Goal: Information Seeking & Learning: Learn about a topic

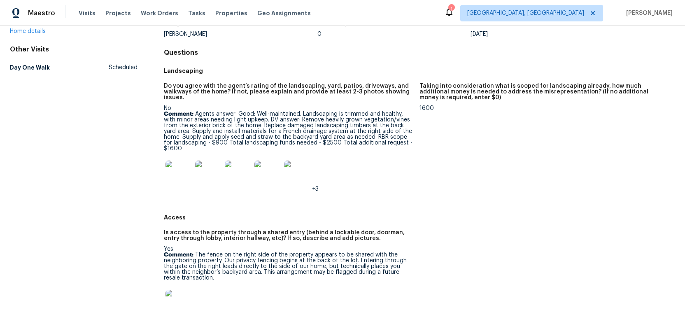
scroll to position [65, 0]
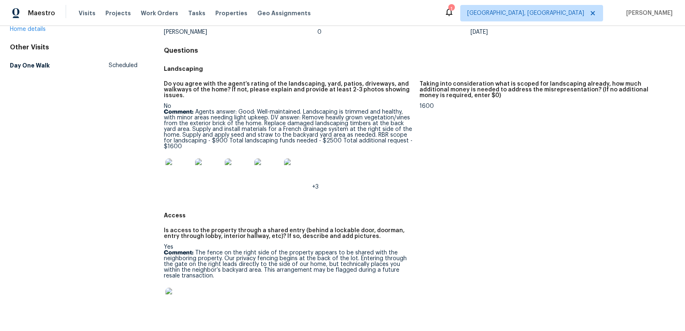
click at [175, 174] on img at bounding box center [178, 171] width 26 height 26
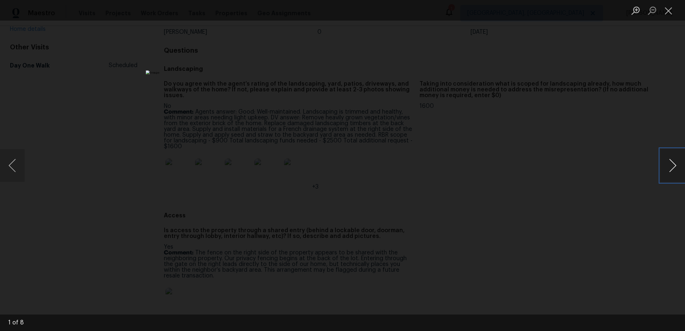
click at [674, 170] on button "Next image" at bounding box center [672, 165] width 25 height 33
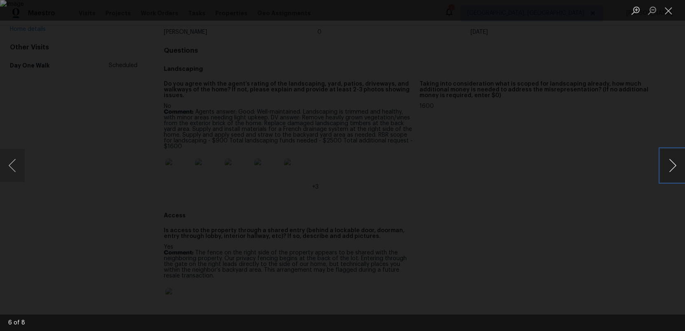
click at [674, 170] on button "Next image" at bounding box center [672, 165] width 25 height 33
click at [666, 14] on button "Close lightbox" at bounding box center [668, 10] width 16 height 14
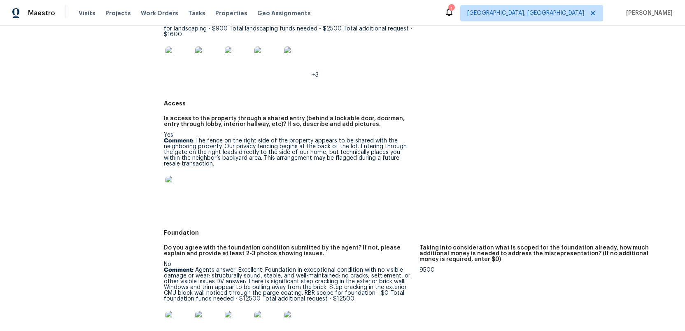
scroll to position [180, 0]
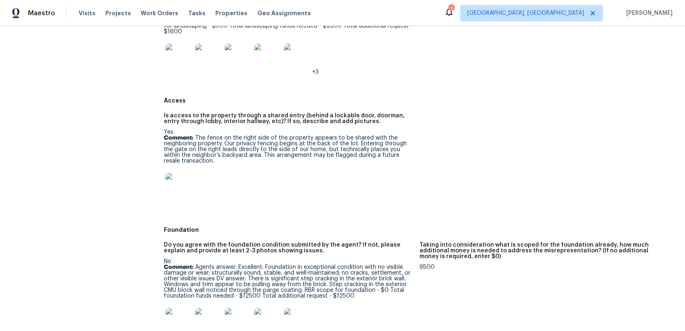
click at [172, 196] on img at bounding box center [178, 186] width 26 height 26
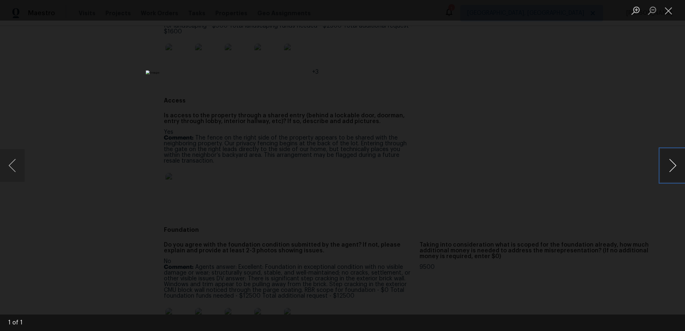
click at [670, 167] on button "Next image" at bounding box center [672, 165] width 25 height 33
click at [668, 8] on button "Close lightbox" at bounding box center [668, 10] width 16 height 14
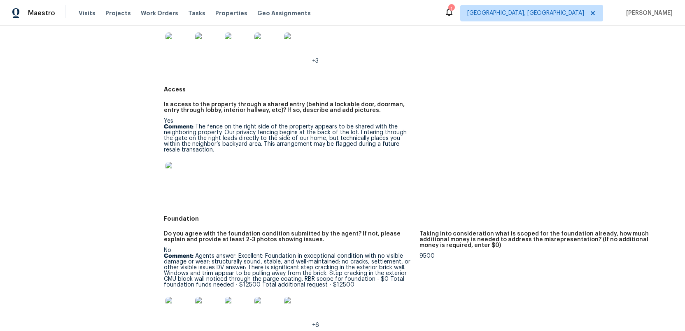
scroll to position [194, 0]
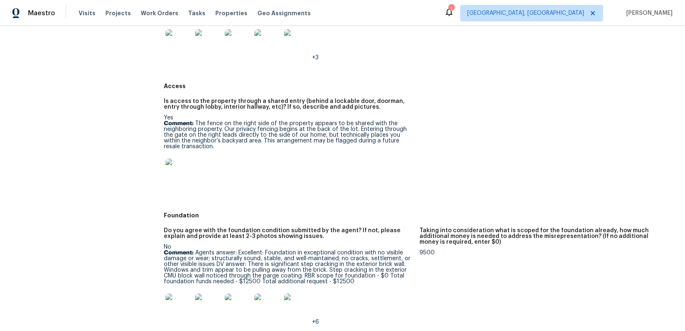
click at [184, 177] on img at bounding box center [178, 171] width 26 height 26
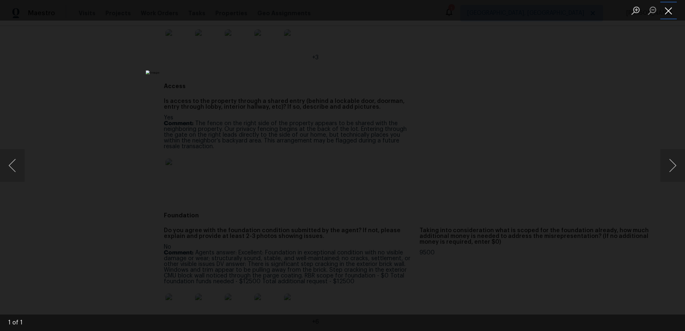
click at [667, 15] on button "Close lightbox" at bounding box center [668, 10] width 16 height 14
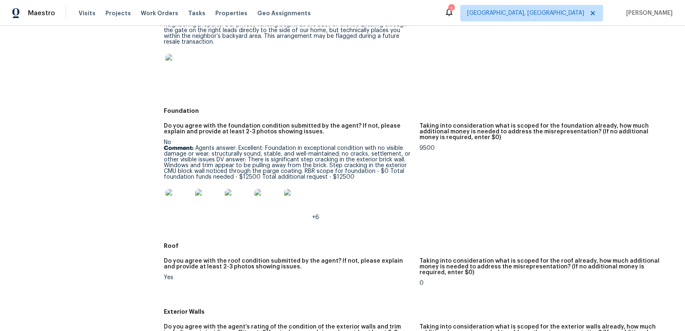
scroll to position [337, 0]
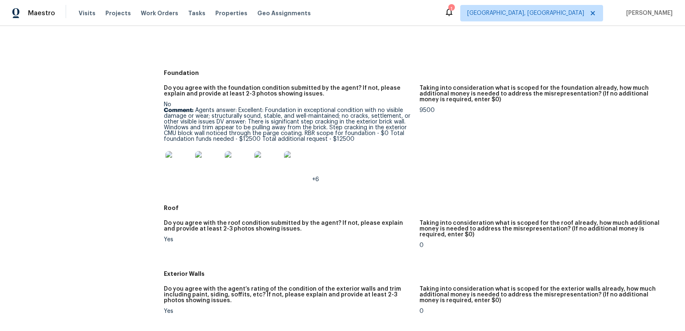
click at [172, 166] on img at bounding box center [178, 164] width 26 height 26
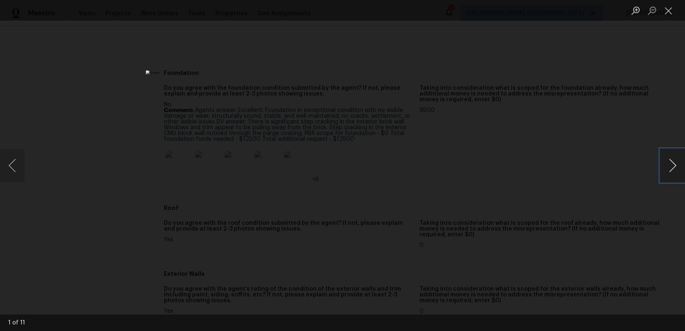
click at [670, 169] on button "Next image" at bounding box center [672, 165] width 25 height 33
click at [668, 170] on button "Next image" at bounding box center [672, 165] width 25 height 33
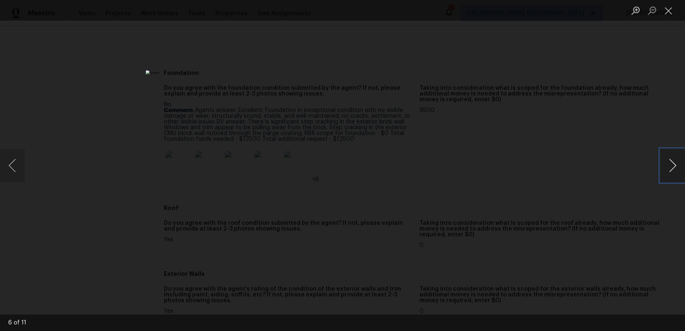
click at [668, 170] on button "Next image" at bounding box center [672, 165] width 25 height 33
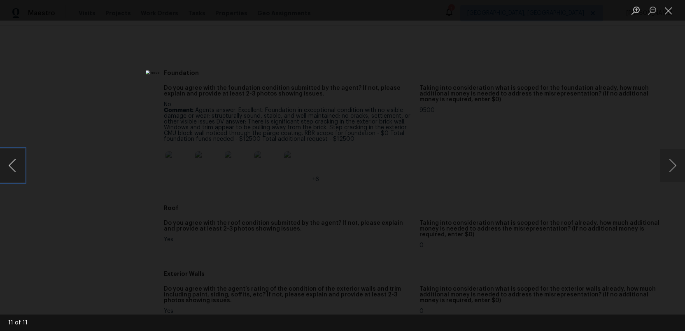
click at [16, 174] on button "Previous image" at bounding box center [12, 165] width 25 height 33
click at [666, 169] on button "Next image" at bounding box center [672, 165] width 25 height 33
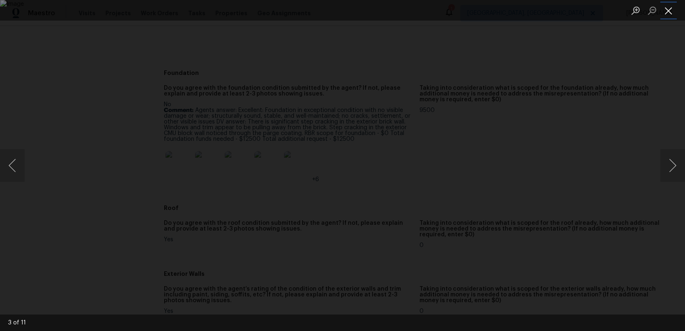
click at [669, 14] on button "Close lightbox" at bounding box center [668, 10] width 16 height 14
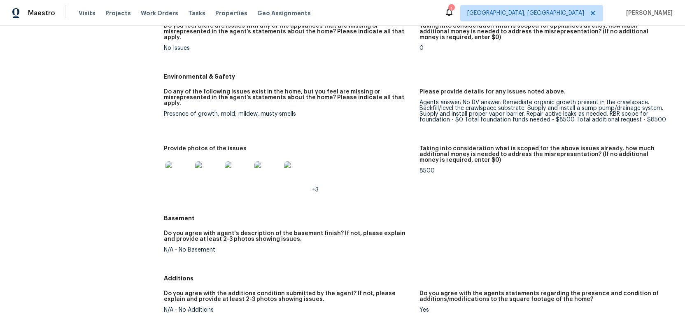
scroll to position [980, 0]
click at [175, 160] on img at bounding box center [178, 173] width 26 height 26
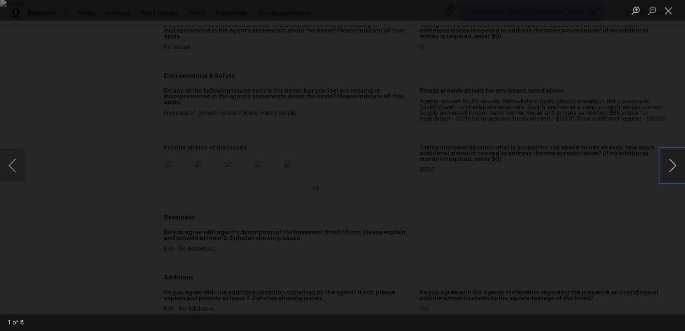
click at [666, 167] on button "Next image" at bounding box center [672, 165] width 25 height 33
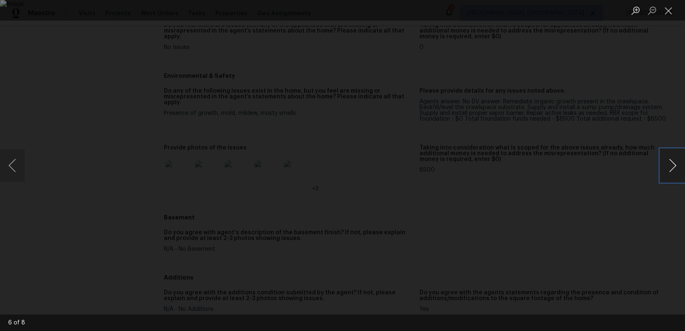
click at [666, 167] on button "Next image" at bounding box center [672, 165] width 25 height 33
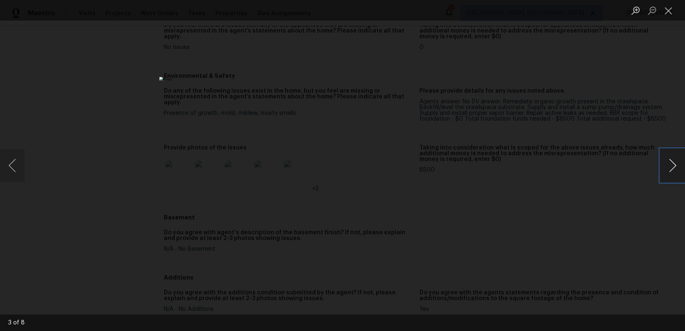
click at [666, 166] on button "Next image" at bounding box center [672, 165] width 25 height 33
click at [664, 14] on button "Close lightbox" at bounding box center [668, 10] width 16 height 14
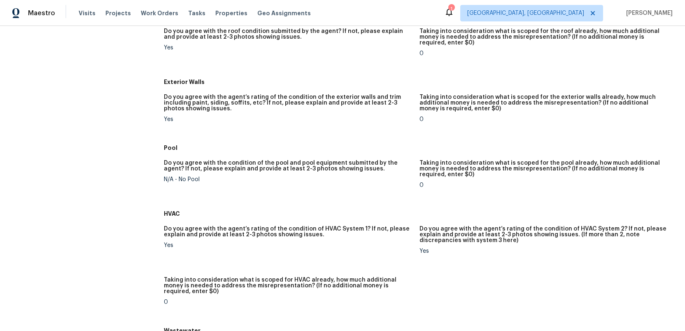
scroll to position [0, 0]
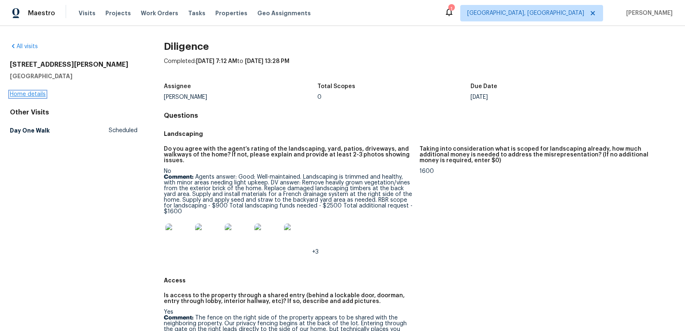
click at [17, 93] on link "Home details" at bounding box center [28, 94] width 36 height 6
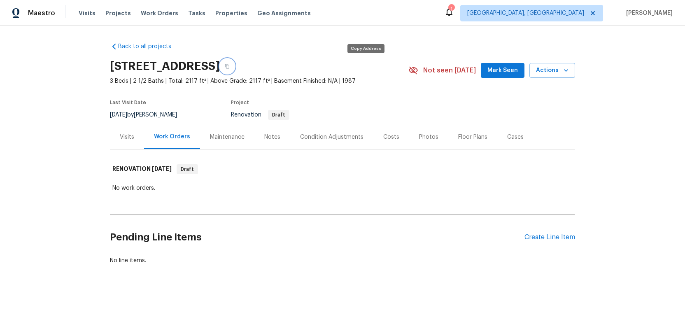
click at [230, 67] on icon "button" at bounding box center [227, 66] width 5 height 5
click at [125, 137] on div "Visits" at bounding box center [127, 137] width 14 height 8
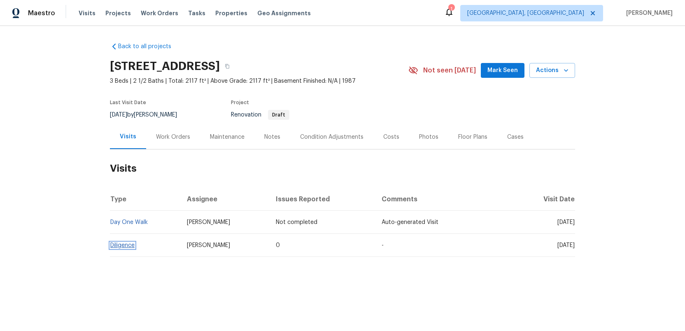
click at [128, 247] on link "Diligence" at bounding box center [122, 245] width 24 height 6
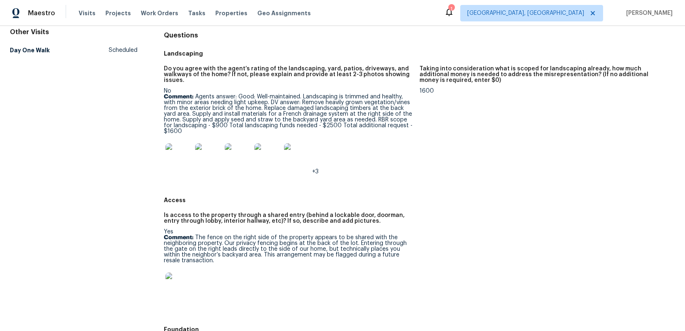
scroll to position [123, 0]
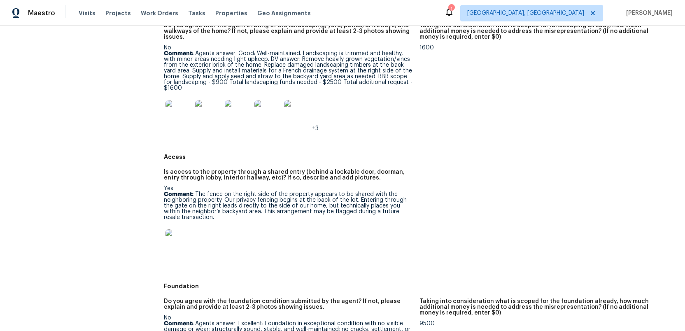
click at [177, 111] on img at bounding box center [178, 113] width 26 height 26
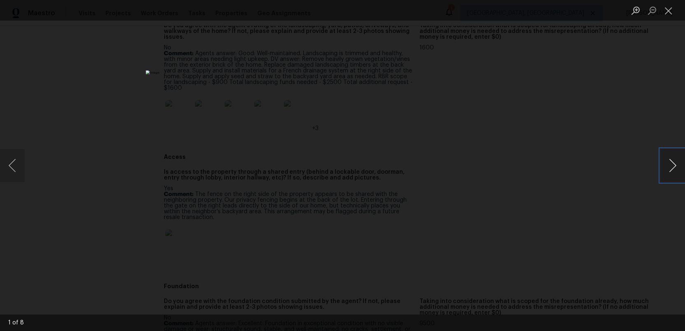
click at [672, 165] on button "Next image" at bounding box center [672, 165] width 25 height 33
click at [672, 164] on button "Next image" at bounding box center [672, 165] width 25 height 33
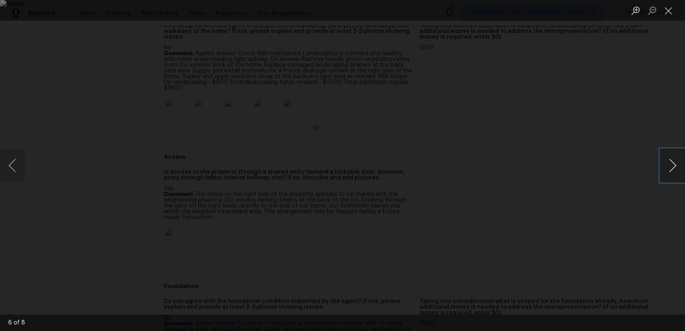
click at [672, 164] on button "Next image" at bounding box center [672, 165] width 25 height 33
click at [671, 11] on button "Close lightbox" at bounding box center [668, 10] width 16 height 14
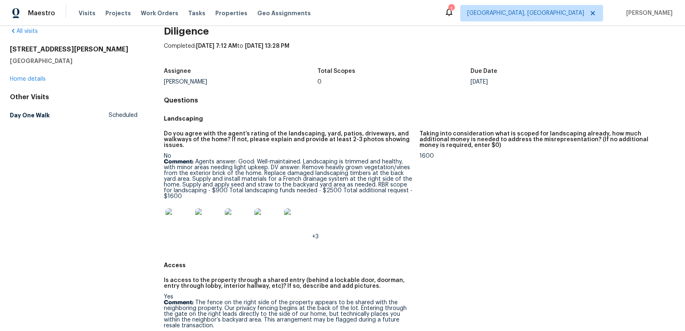
scroll to position [0, 0]
